Goal: Participate in discussion: Engage in conversation with other users on a specific topic

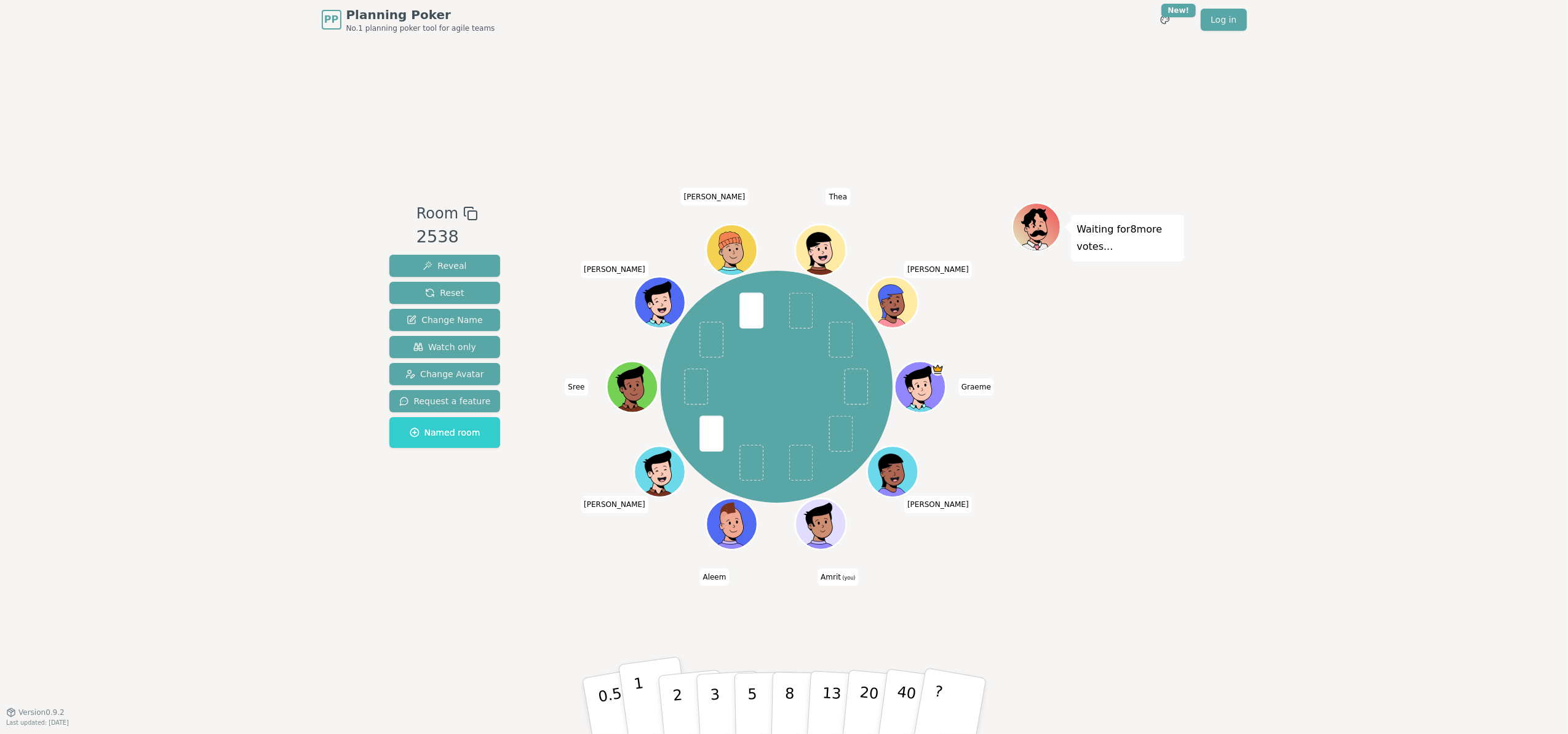
click at [644, 699] on button "1" at bounding box center [654, 706] width 73 height 100
click at [395, 599] on div "Room 2538 Reveal Reset Change Name Watch only Change Avatar Request a feature N…" at bounding box center [784, 375] width 800 height 673
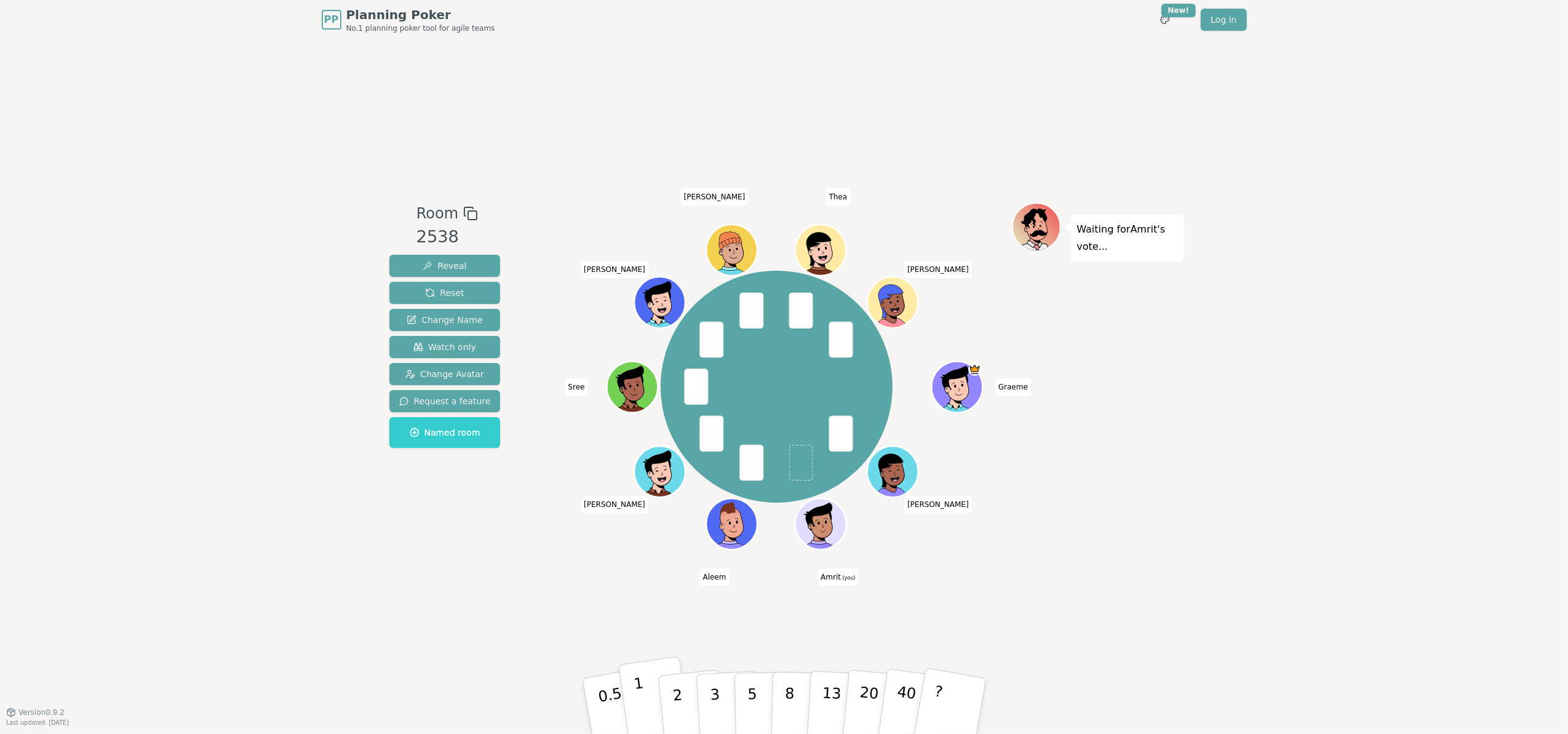
click at [649, 681] on button "1" at bounding box center [654, 706] width 73 height 100
click at [669, 555] on div "Room 2538 Reveal Reset Change Name Watch only Change Avatar Request a feature N…" at bounding box center [784, 375] width 800 height 673
click at [669, 705] on button "2" at bounding box center [691, 707] width 70 height 98
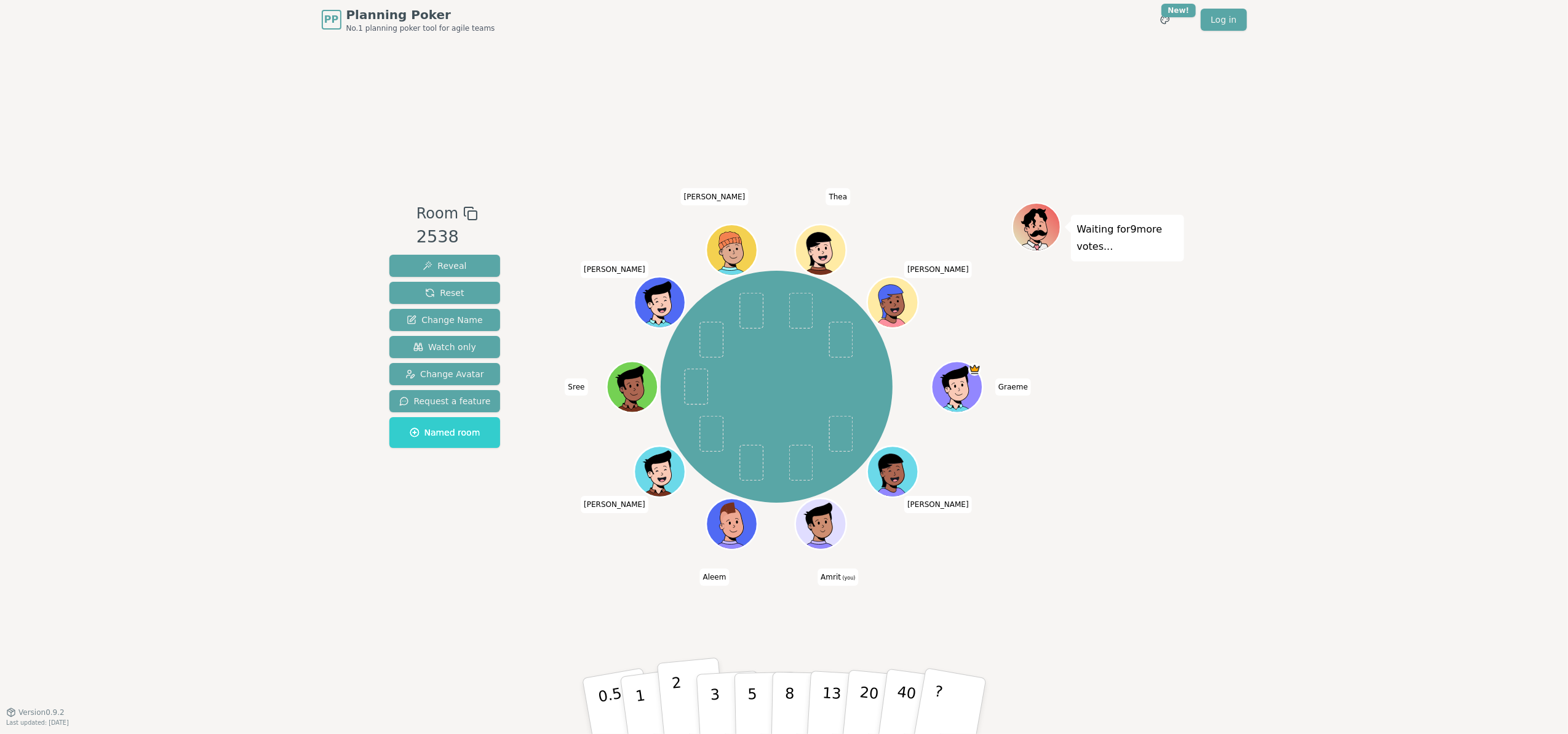
click at [673, 710] on button "2" at bounding box center [691, 707] width 70 height 98
click at [448, 524] on div "Room 2538 Reveal Reset Change Name Watch only Change Avatar Request a feature N…" at bounding box center [445, 375] width 121 height 347
click at [676, 694] on p "2" at bounding box center [678, 708] width 16 height 67
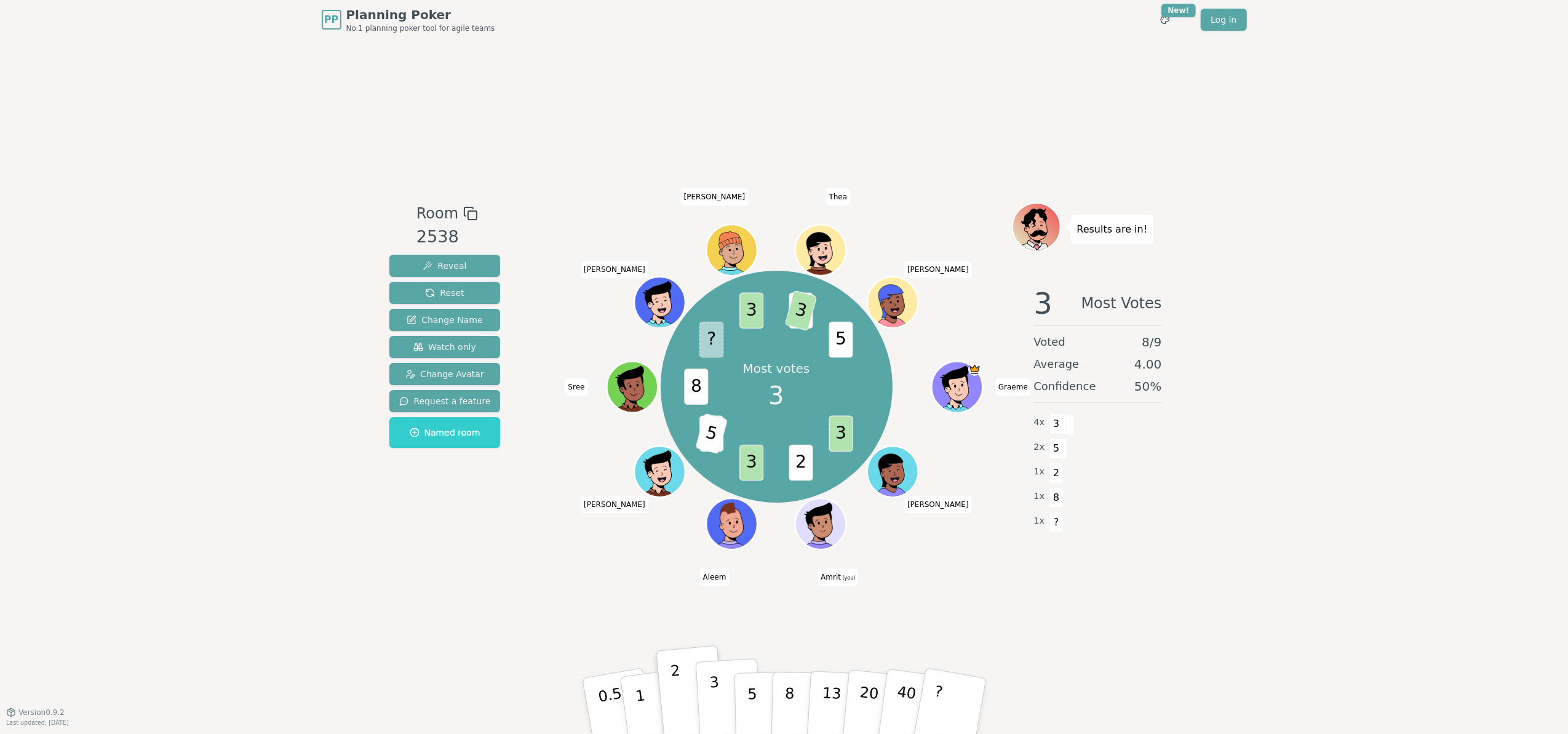
click at [715, 691] on p "3" at bounding box center [715, 707] width 13 height 67
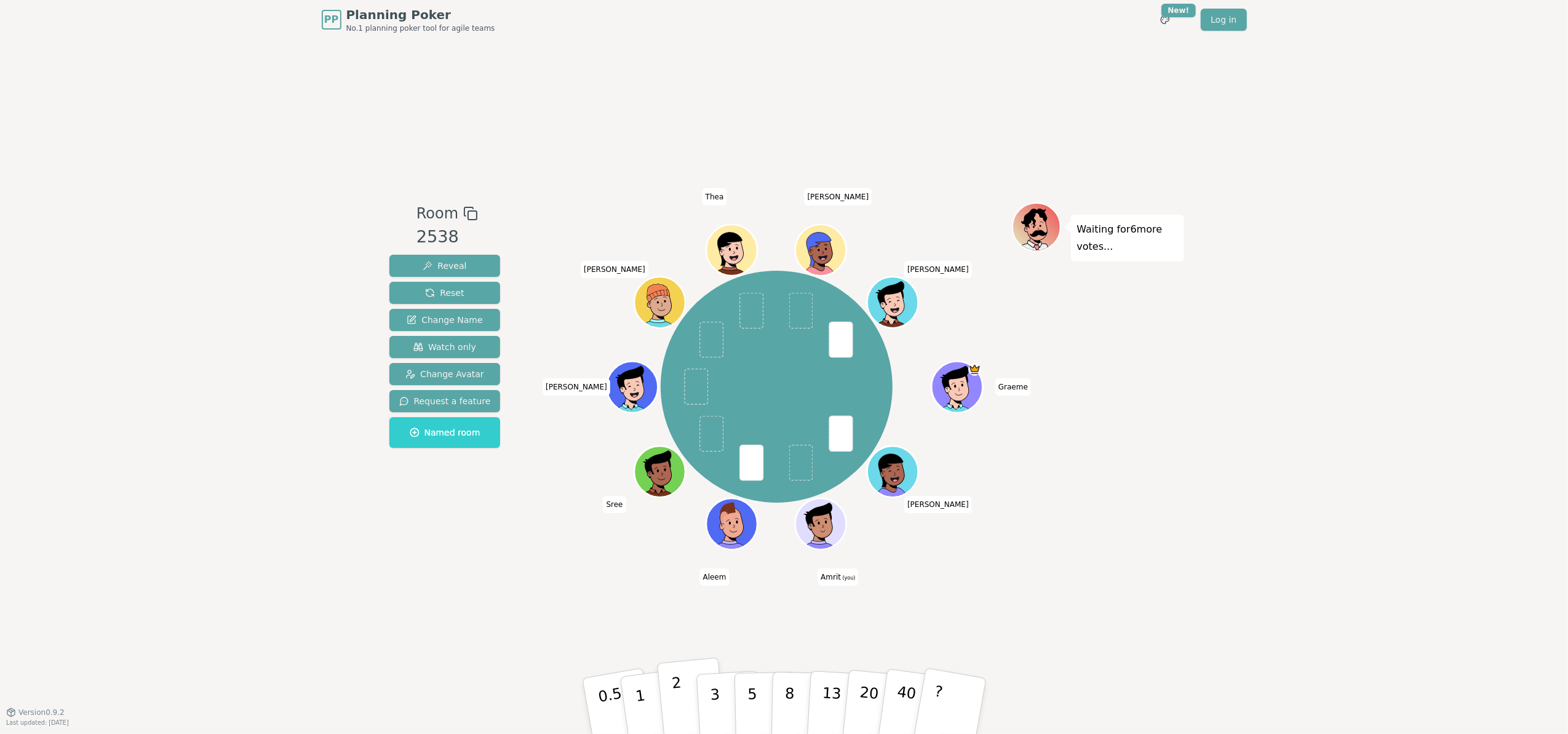
click at [689, 705] on button "2" at bounding box center [691, 707] width 70 height 98
click at [650, 702] on button "1" at bounding box center [654, 706] width 73 height 100
click at [699, 591] on div "Room 2538 Reveal Reset Change Name Watch only Change Avatar Request a feature N…" at bounding box center [784, 375] width 800 height 673
click at [679, 692] on p "2" at bounding box center [678, 708] width 16 height 67
click at [682, 708] on p "2" at bounding box center [678, 708] width 16 height 67
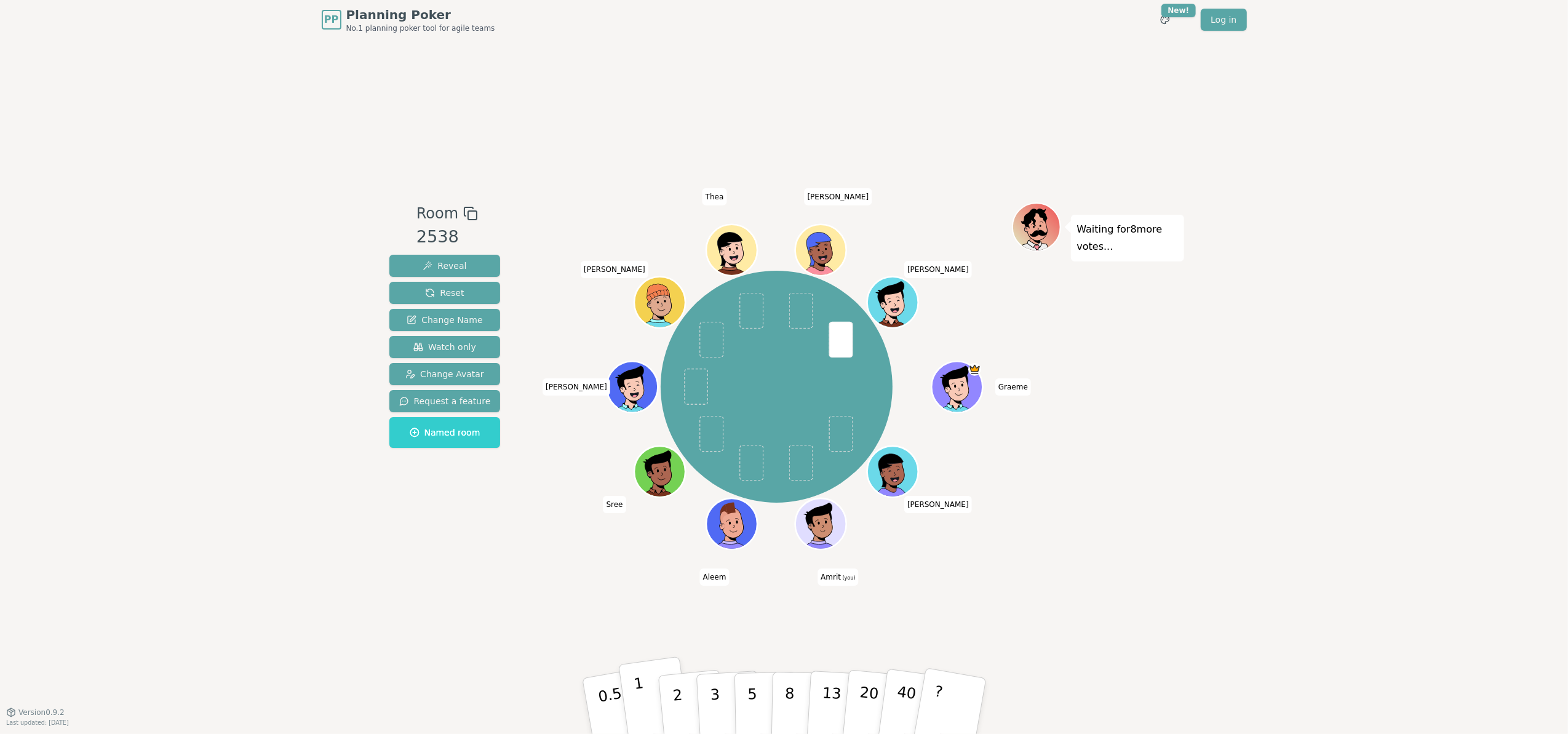
click at [651, 701] on button "1" at bounding box center [654, 706] width 73 height 100
